Goal: Find specific page/section: Find specific page/section

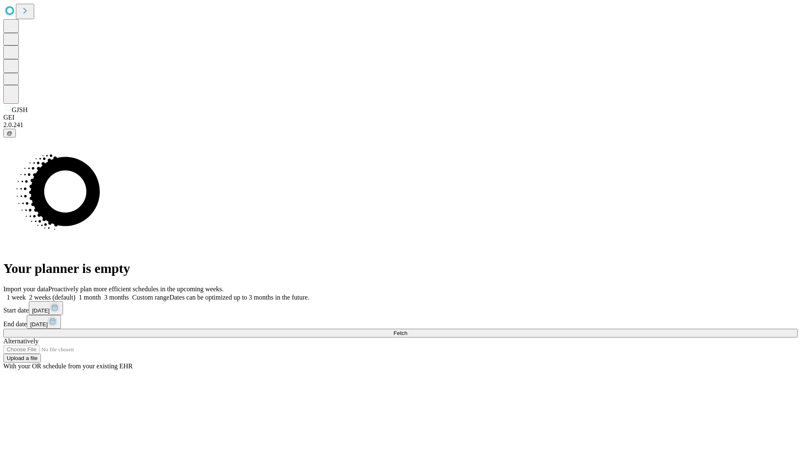
click at [407, 330] on span "Fetch" at bounding box center [400, 333] width 14 height 6
